Goal: Information Seeking & Learning: Learn about a topic

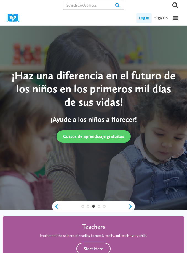
click at [143, 20] on link "Log In" at bounding box center [143, 18] width 15 height 10
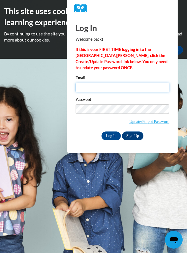
type input "[EMAIL_ADDRESS][DOMAIN_NAME]"
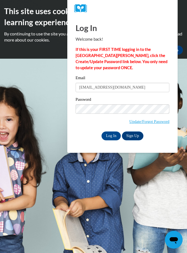
click at [111, 135] on input "Log In" at bounding box center [111, 135] width 19 height 9
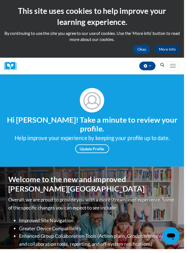
click at [14, 67] on img at bounding box center [12, 67] width 17 height 9
click at [179, 67] on span "Main menu" at bounding box center [176, 67] width 6 height 1
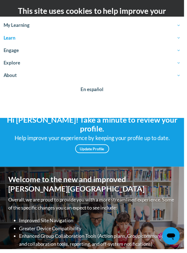
click at [15, 41] on span "Learn" at bounding box center [94, 38] width 180 height 7
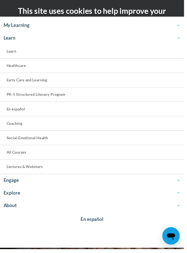
click at [41, 98] on span "PK-5 Structured Literacy Program" at bounding box center [37, 95] width 60 height 5
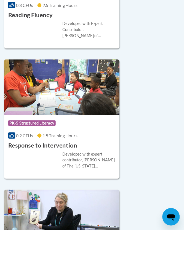
scroll to position [1404, 0]
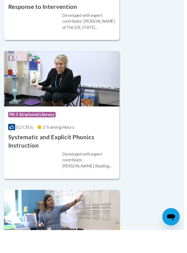
click at [57, 71] on img at bounding box center [62, 99] width 117 height 56
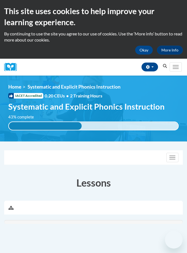
click at [68, 56] on div "This site uses cookies to help improve your learning experience. By continuing …" at bounding box center [93, 29] width 187 height 59
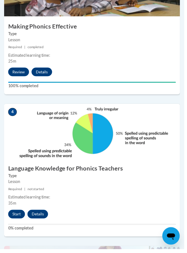
scroll to position [520, 0]
